Goal: Transaction & Acquisition: Obtain resource

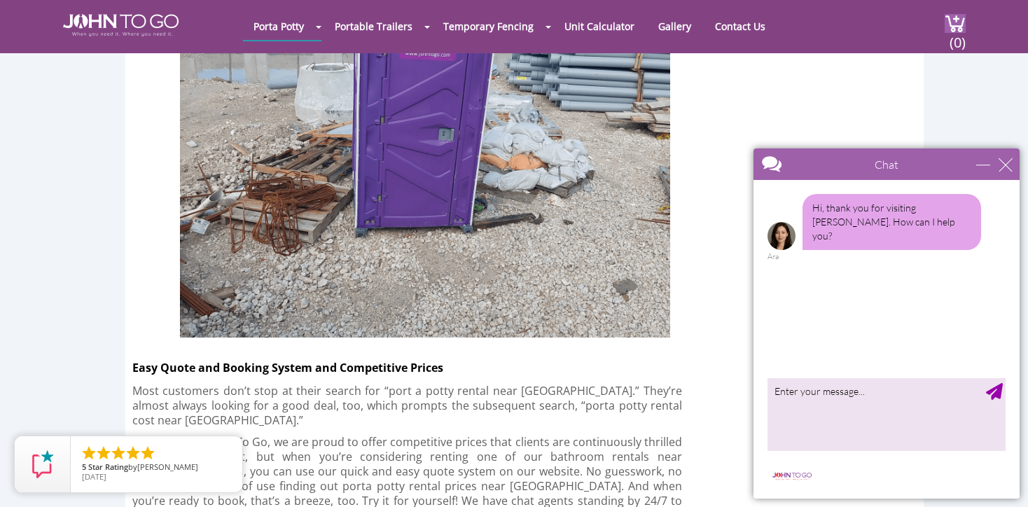
scroll to position [2242, 0]
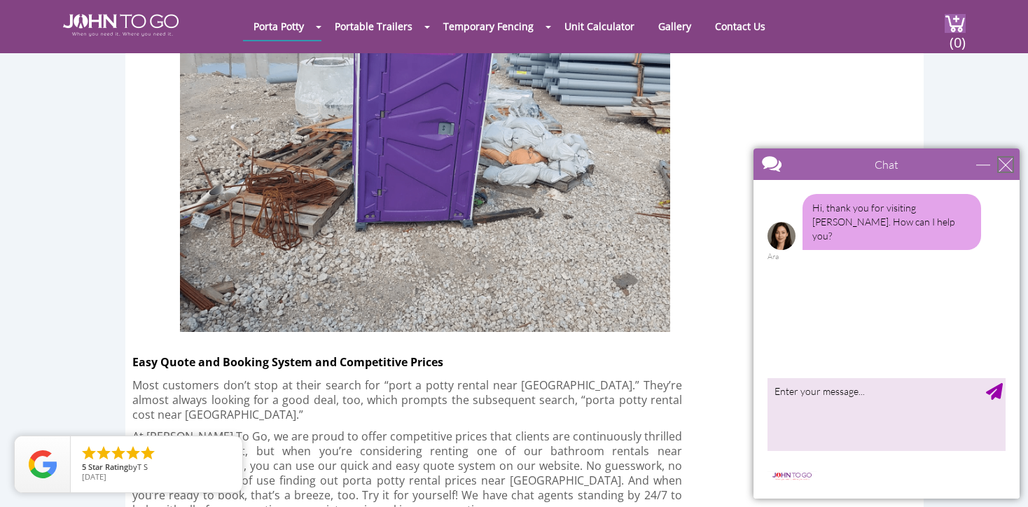
click at [1010, 166] on div "close" at bounding box center [1006, 165] width 14 height 14
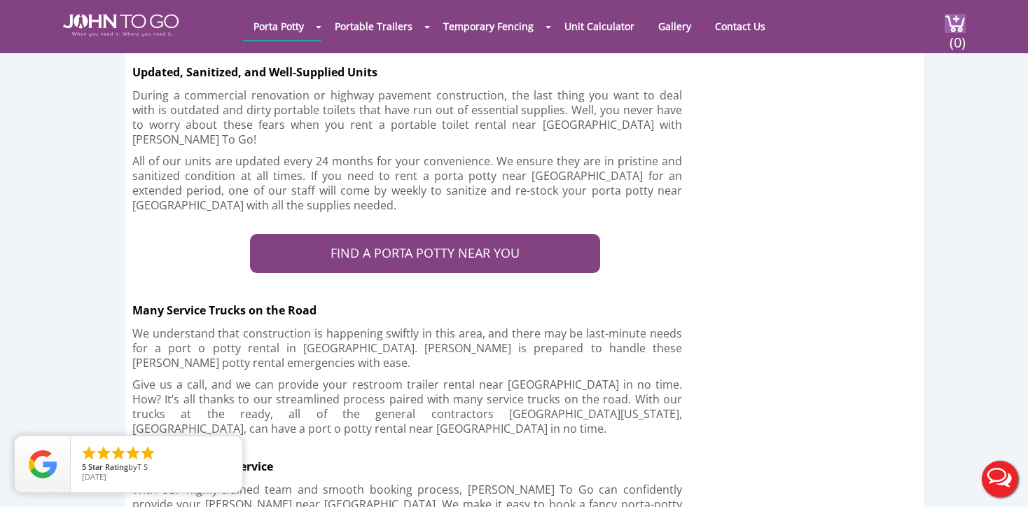
scroll to position [2765, 0]
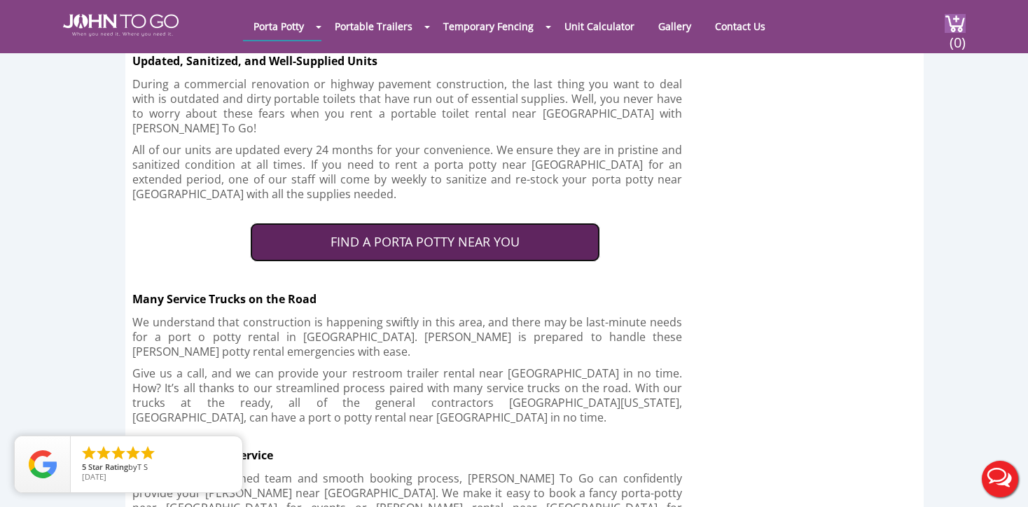
click at [474, 223] on link "FIND A PORTA POTTY NEAR YOU" at bounding box center [425, 242] width 350 height 39
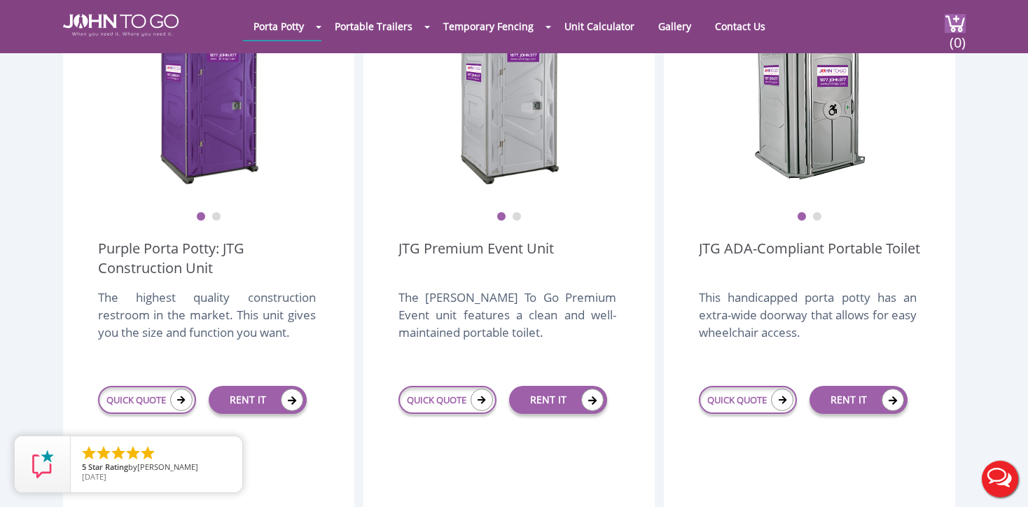
scroll to position [473, 0]
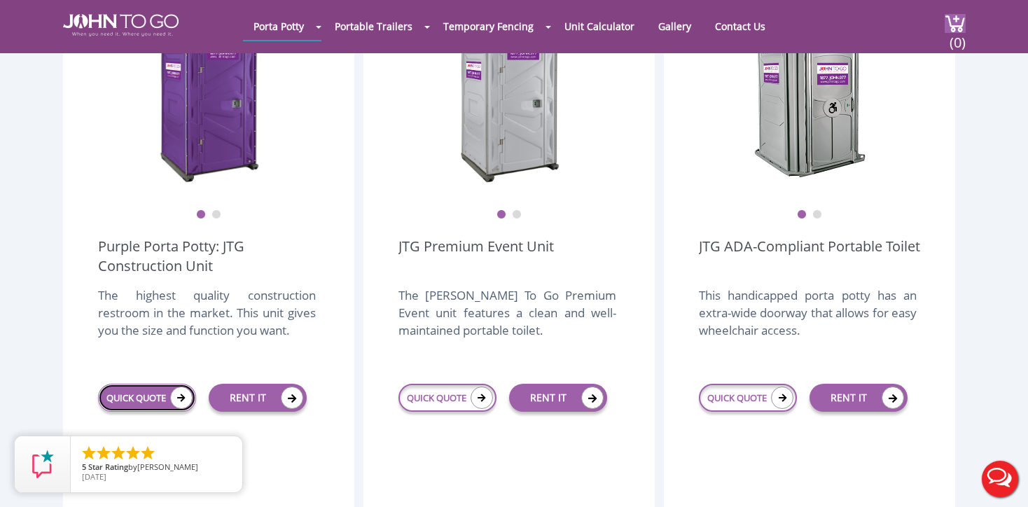
click at [185, 387] on icon at bounding box center [181, 398] width 22 height 22
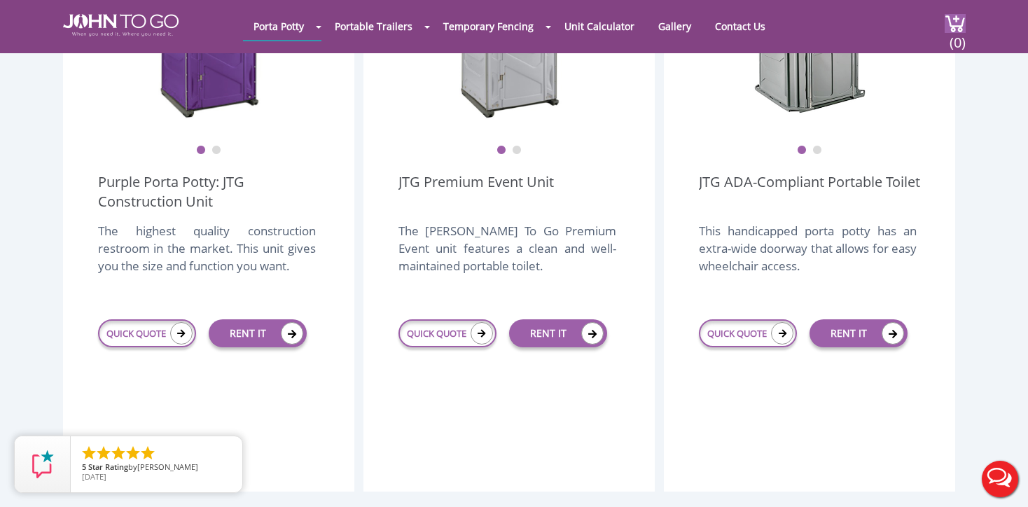
scroll to position [459, 0]
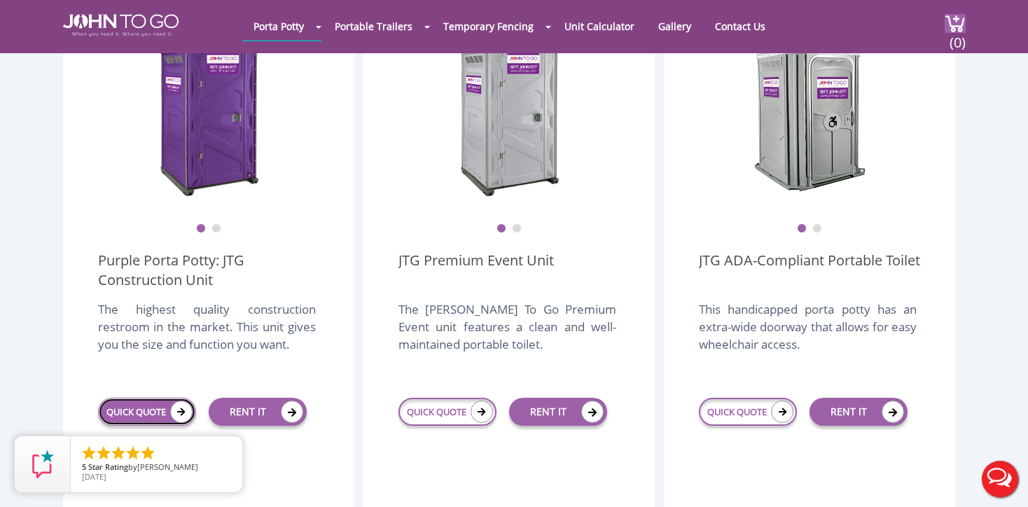
click at [170, 398] on link "QUICK QUOTE" at bounding box center [147, 412] width 98 height 28
